Goal: Transaction & Acquisition: Purchase product/service

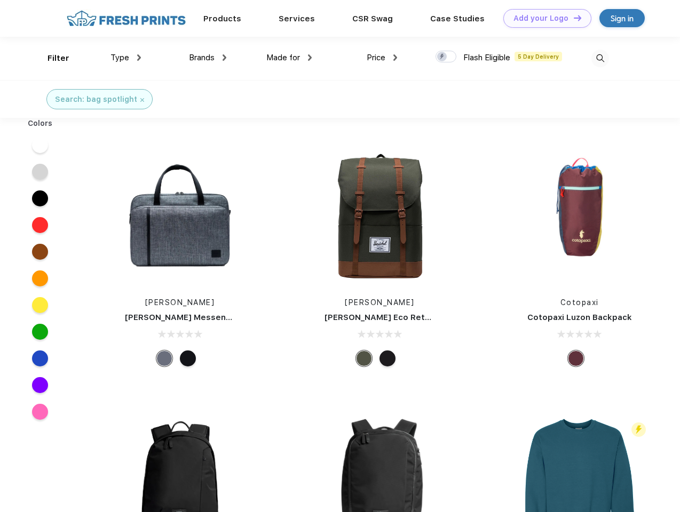
click at [543, 18] on link "Add your Logo Design Tool" at bounding box center [547, 18] width 88 height 19
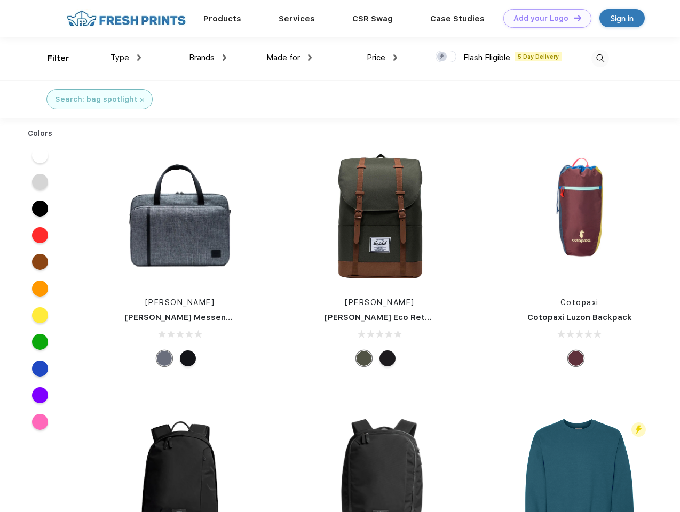
click at [0, 0] on div "Design Tool" at bounding box center [0, 0] width 0 height 0
click at [573, 18] on link "Add your Logo Design Tool" at bounding box center [547, 18] width 88 height 19
click at [51, 58] on div "Filter" at bounding box center [59, 58] width 22 height 12
click at [126, 58] on span "Type" at bounding box center [120, 58] width 19 height 10
click at [208, 58] on span "Brands" at bounding box center [202, 58] width 26 height 10
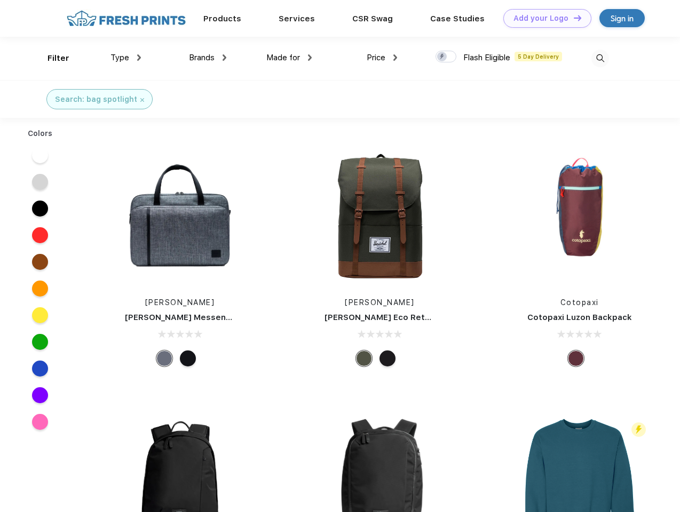
click at [289, 58] on span "Made for" at bounding box center [283, 58] width 34 height 10
click at [382, 58] on span "Price" at bounding box center [376, 58] width 19 height 10
click at [446, 57] on div at bounding box center [446, 57] width 21 height 12
click at [443, 57] on input "checkbox" at bounding box center [439, 53] width 7 height 7
click at [600, 58] on img at bounding box center [601, 59] width 18 height 18
